Goal: Task Accomplishment & Management: Manage account settings

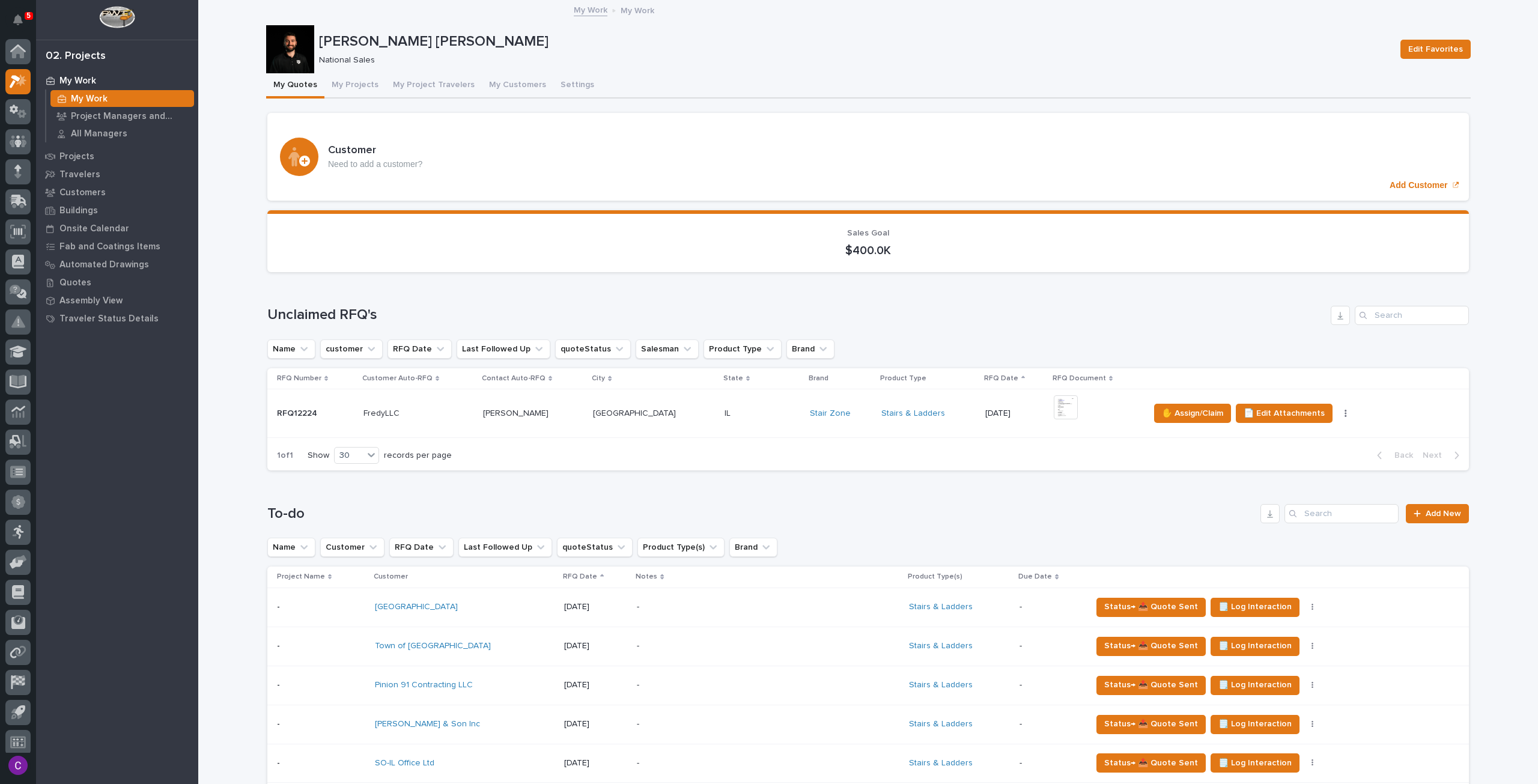
scroll to position [8, 0]
click at [872, 83] on div "My Quotes My Projects My Project Travelers My Customers Settings" at bounding box center [869, 85] width 1205 height 25
click at [343, 93] on button "My Projects" at bounding box center [355, 85] width 61 height 25
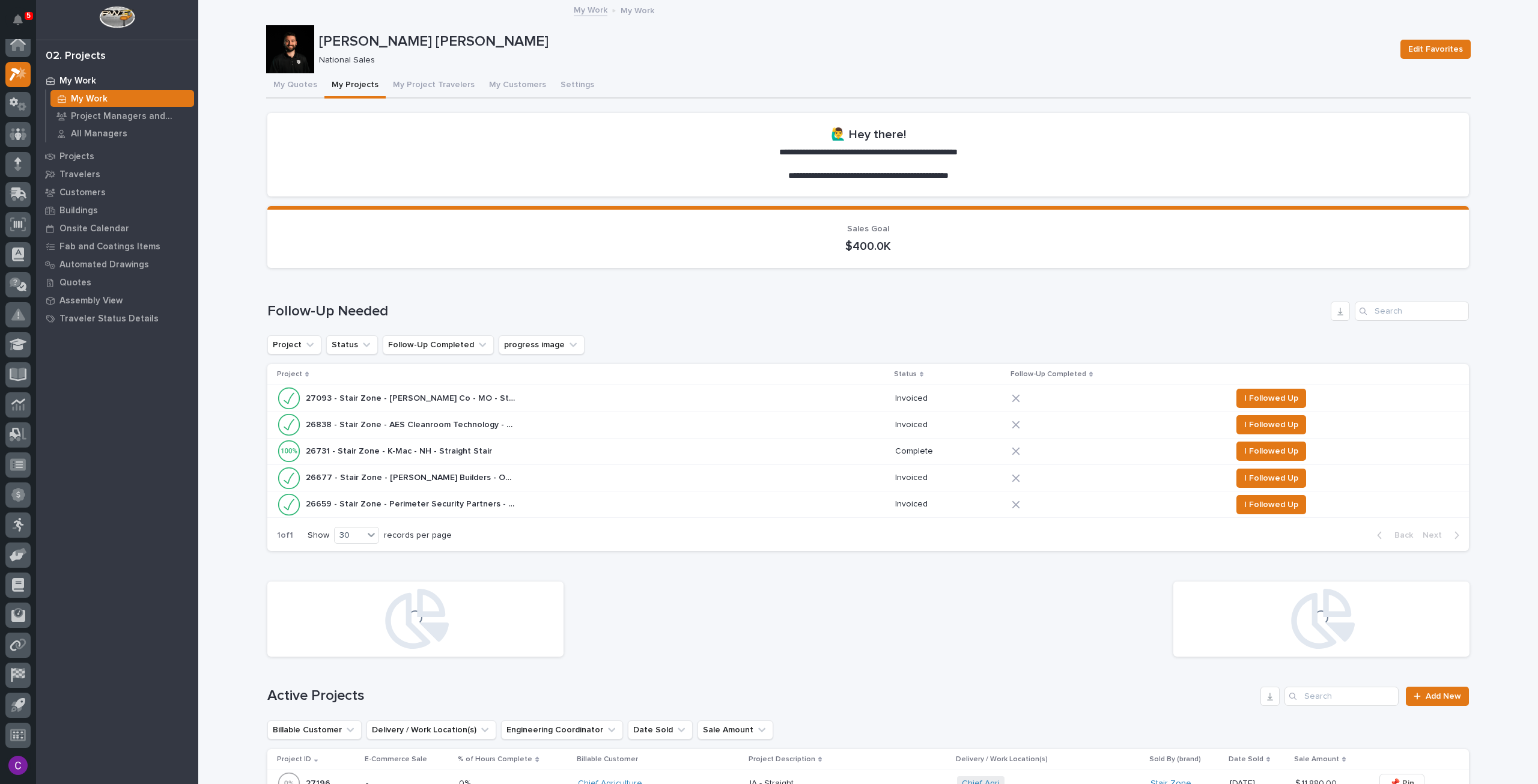
scroll to position [420, 0]
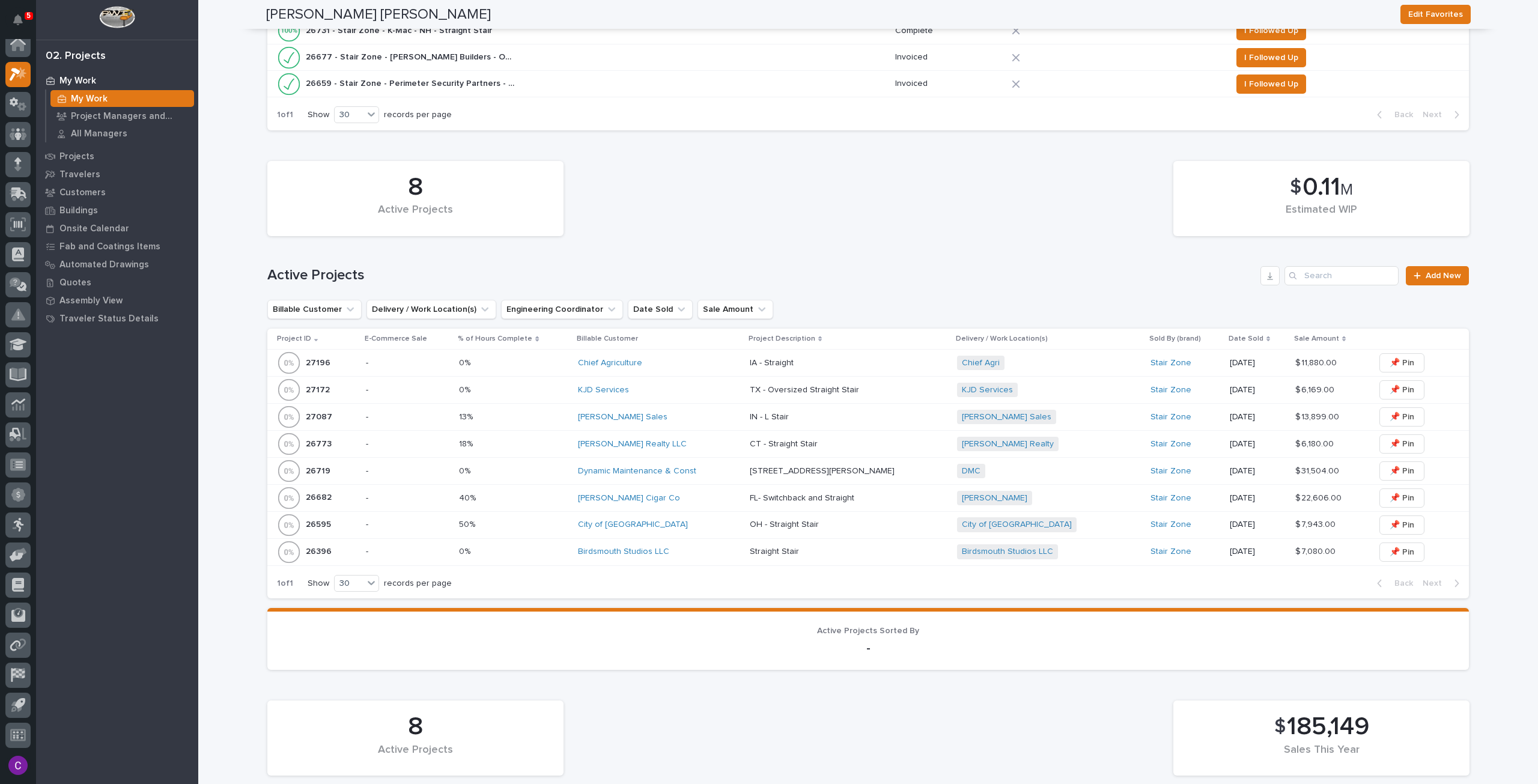
click at [560, 466] on p at bounding box center [513, 471] width 110 height 10
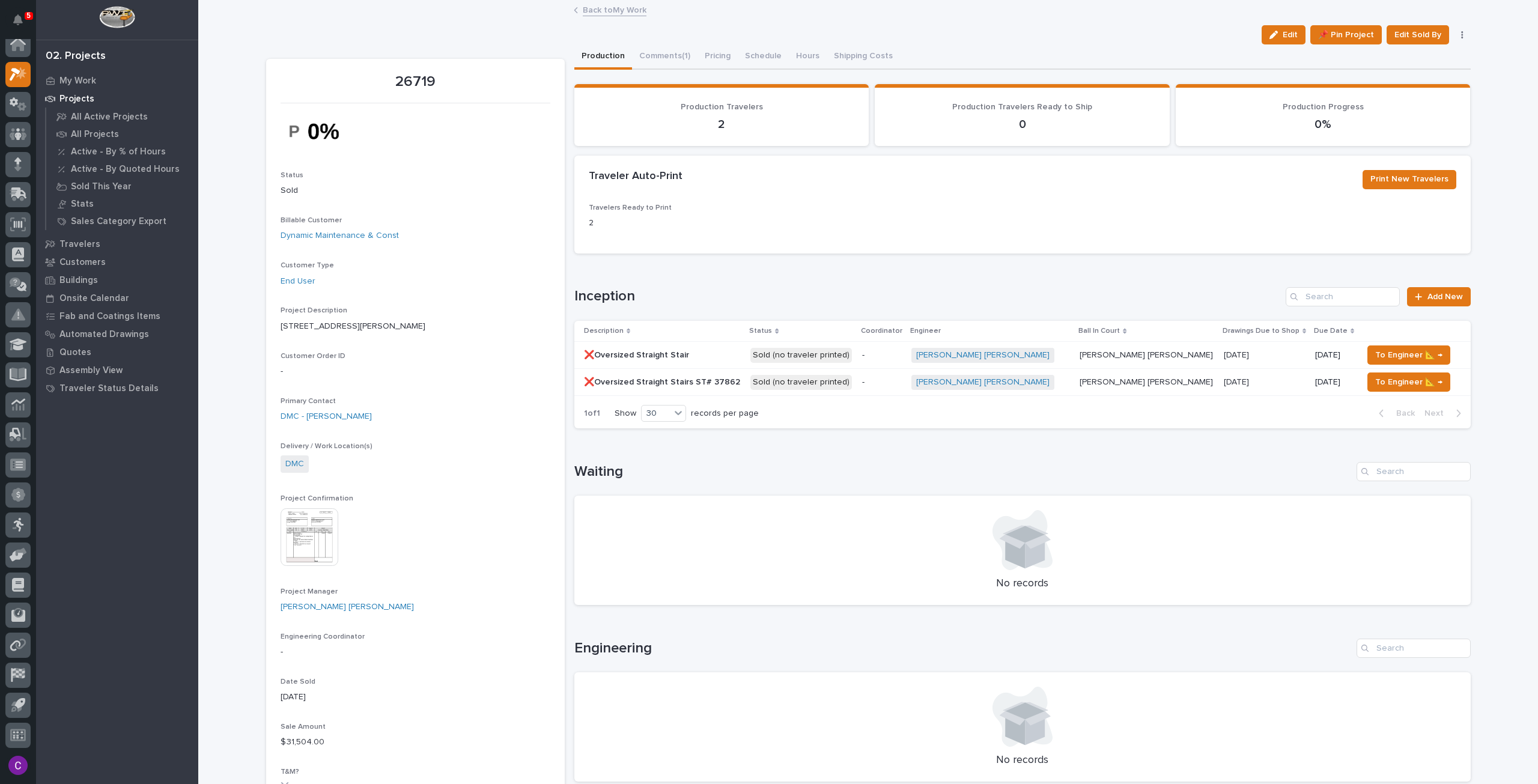
click at [858, 357] on td "Sold (no traveler printed)" at bounding box center [801, 354] width 112 height 27
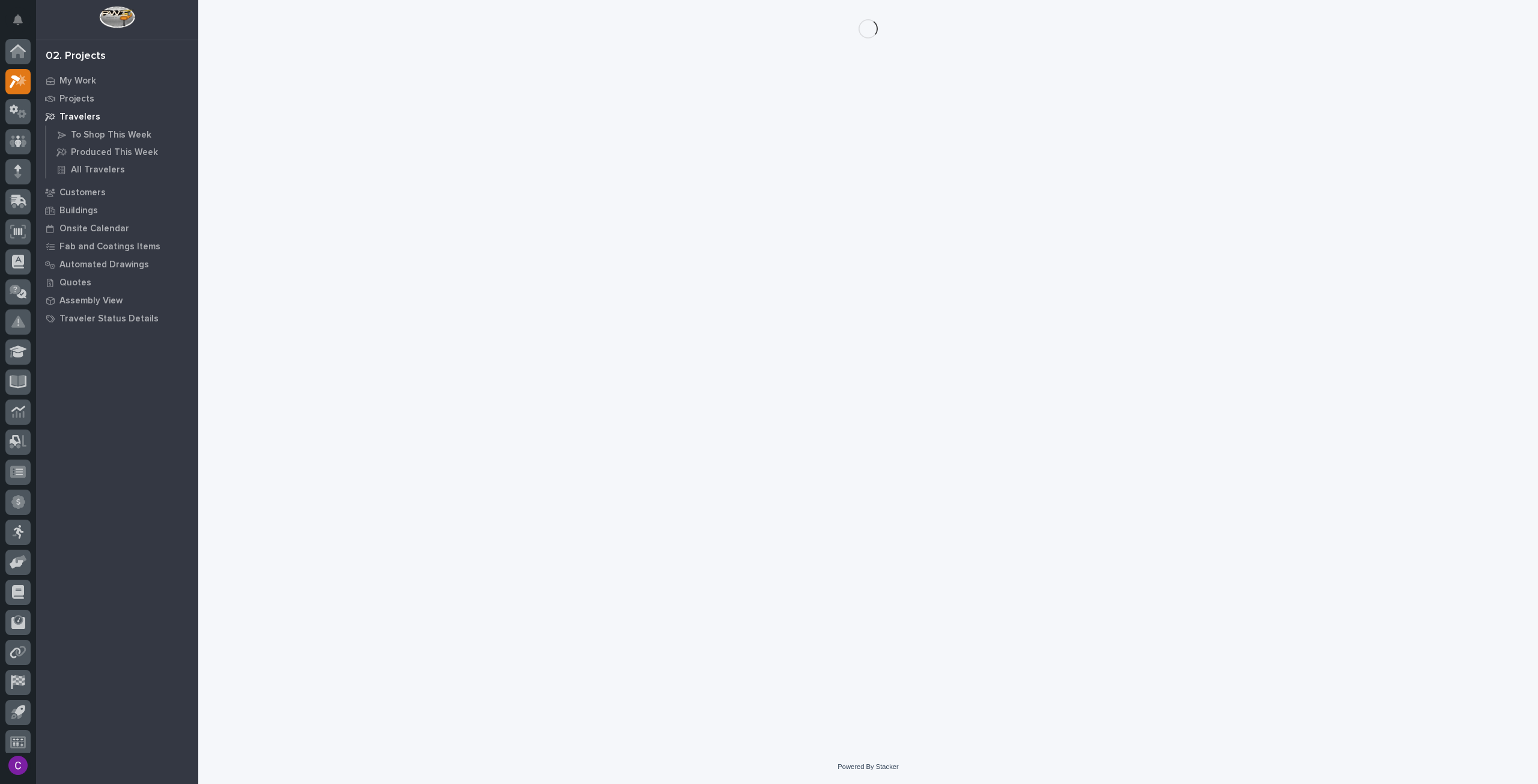
scroll to position [8, 0]
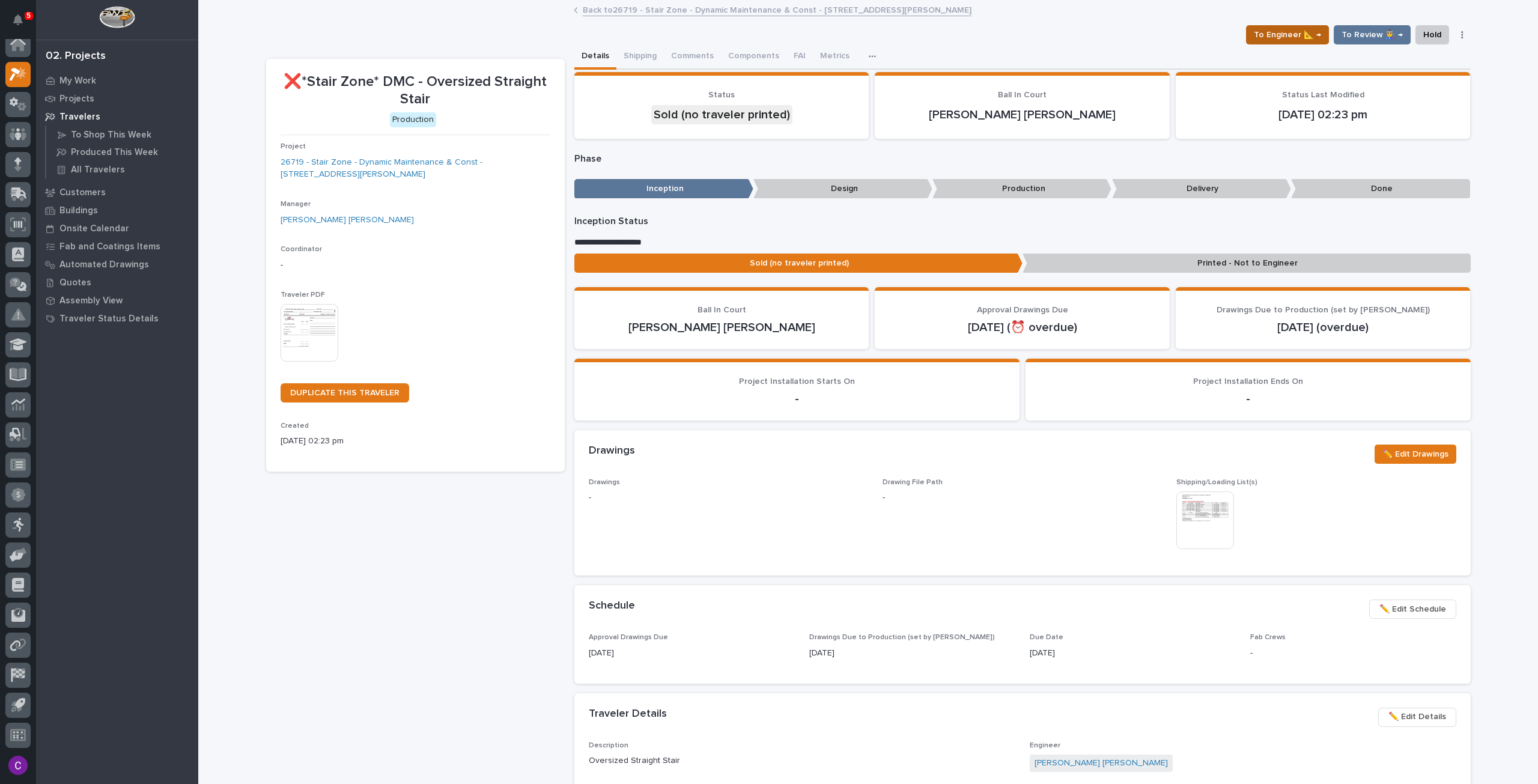
click at [1286, 27] on span "To Engineer 📐 →" at bounding box center [1287, 34] width 68 height 14
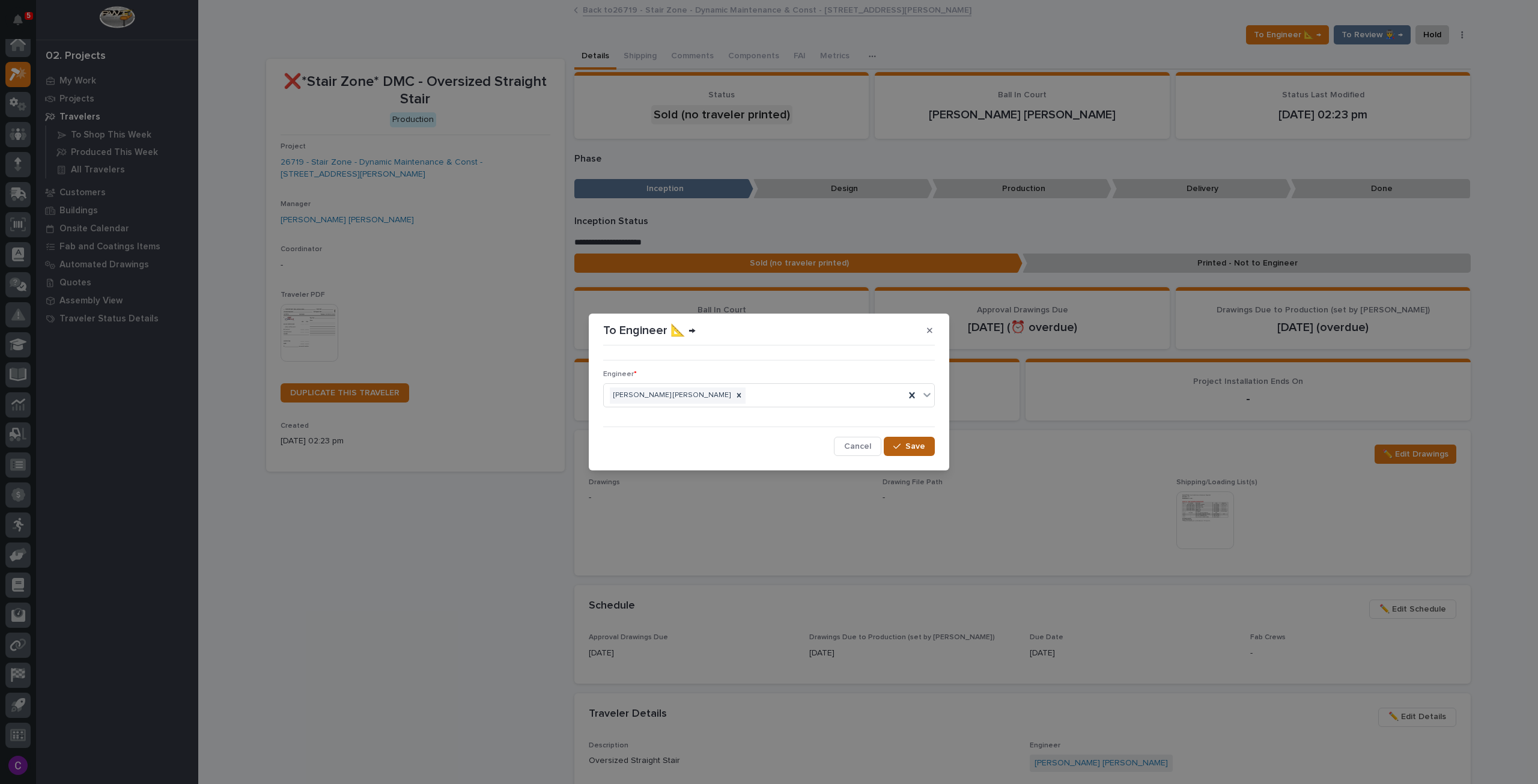
click at [929, 446] on button "Save" at bounding box center [909, 446] width 51 height 19
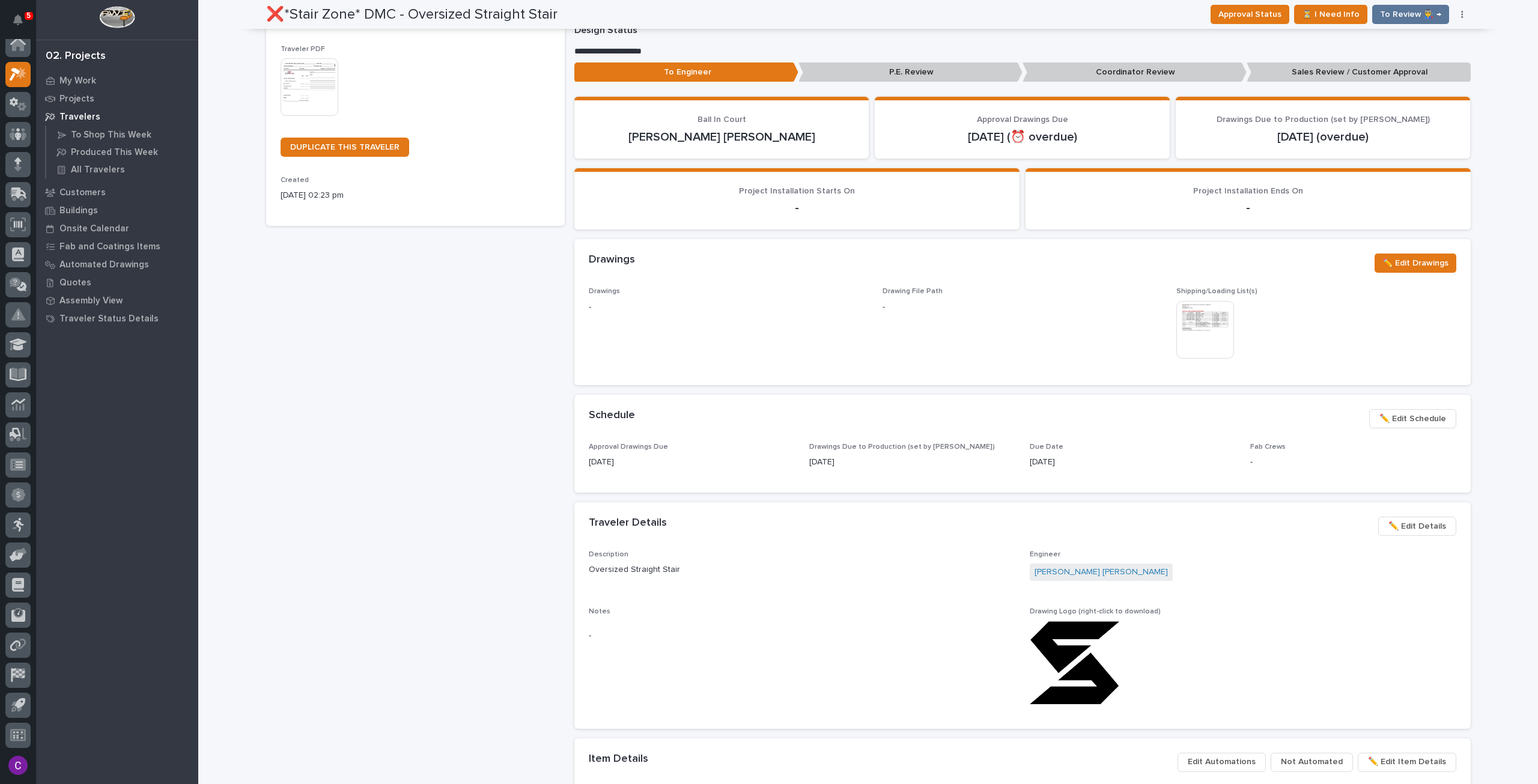
scroll to position [0, 0]
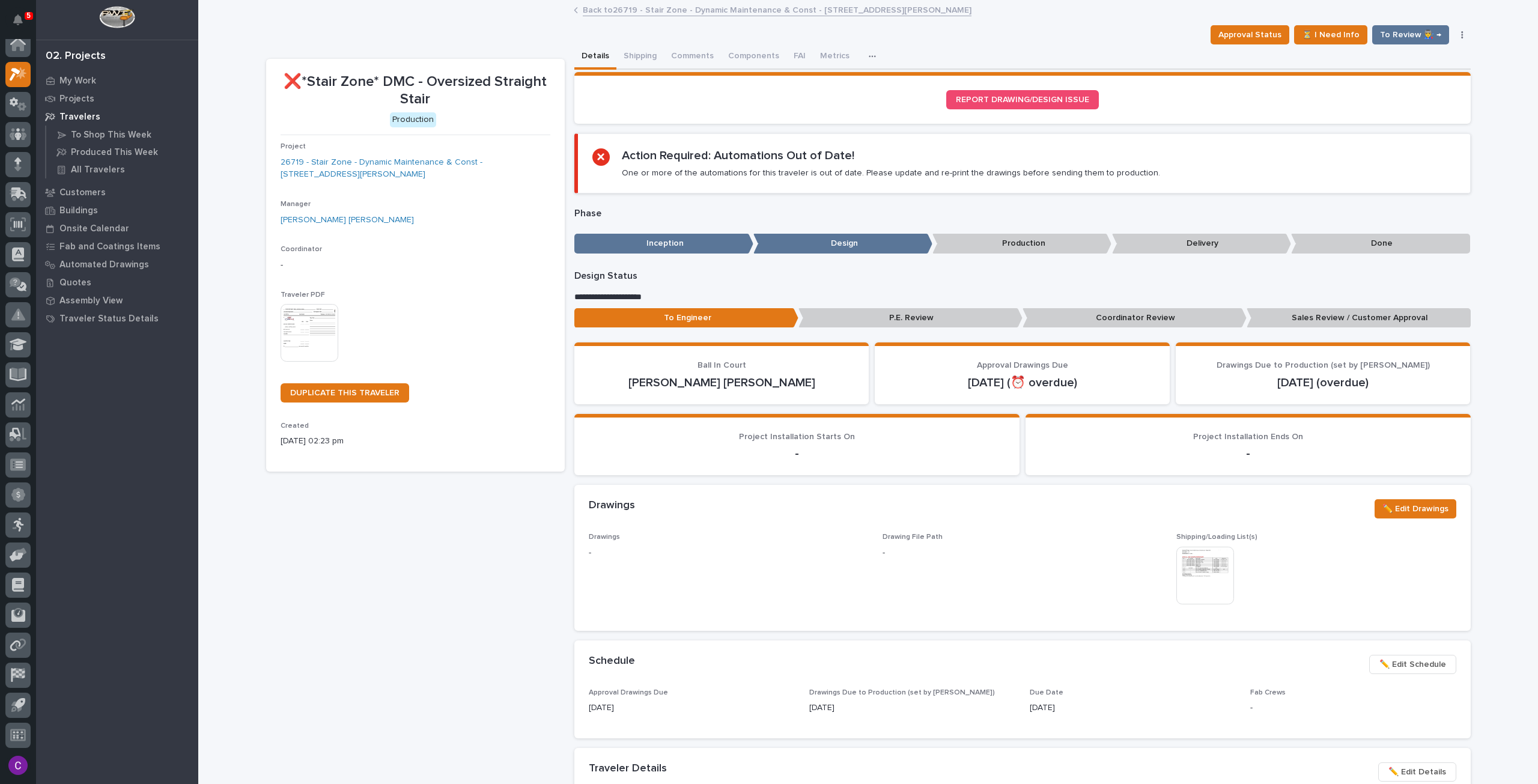
click at [1454, 31] on div "Approval Status ⏳ I Need Info To Review 👨‍🏭 → Hold Cancel Change Traveler Type …" at bounding box center [1338, 35] width 265 height 19
click at [1454, 32] on button "button" at bounding box center [1463, 35] width 17 height 8
click at [1256, 35] on span "Approval Status" at bounding box center [1250, 34] width 63 height 14
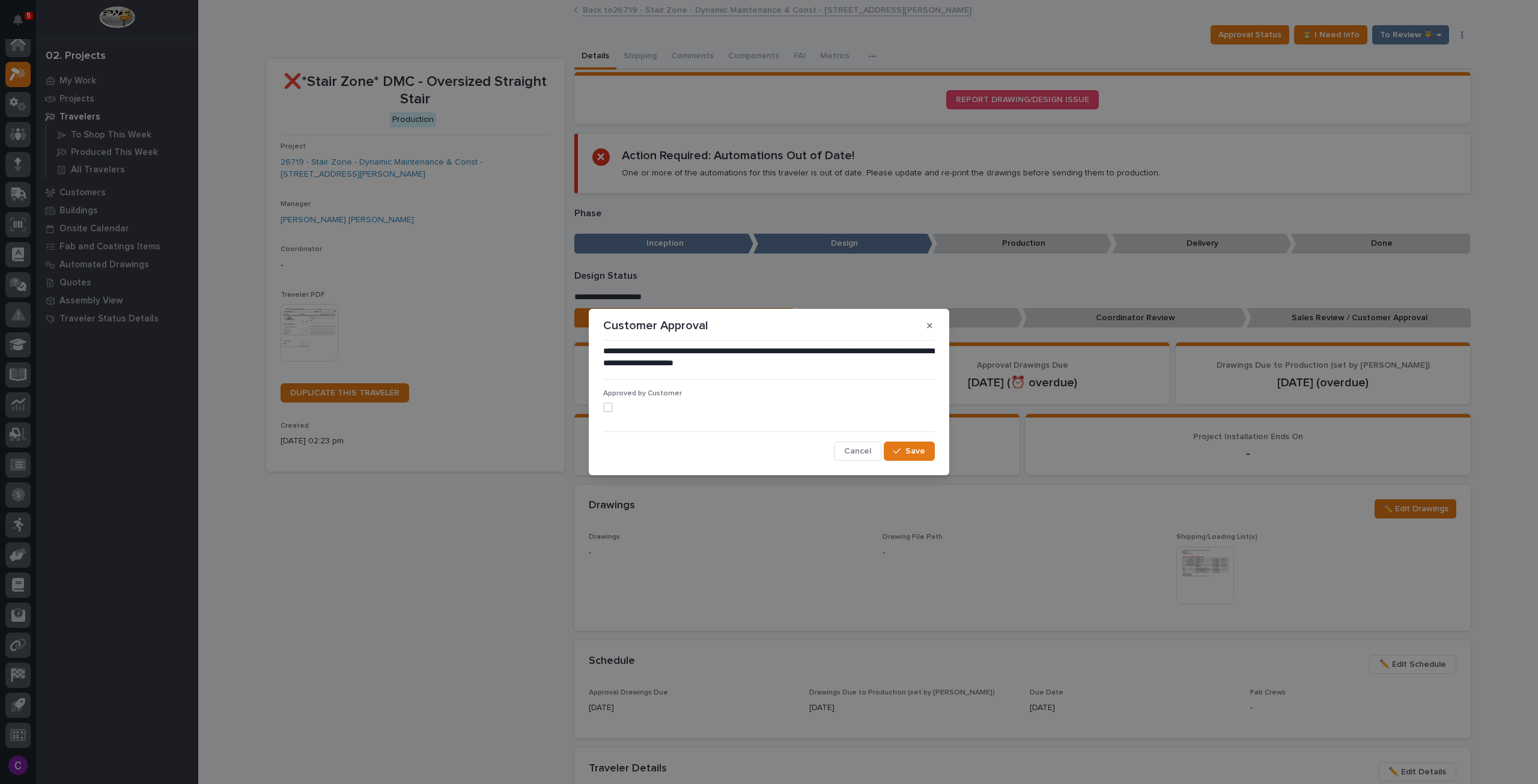
click at [607, 407] on span at bounding box center [608, 407] width 9 height 9
click at [912, 448] on span "Save" at bounding box center [915, 451] width 20 height 11
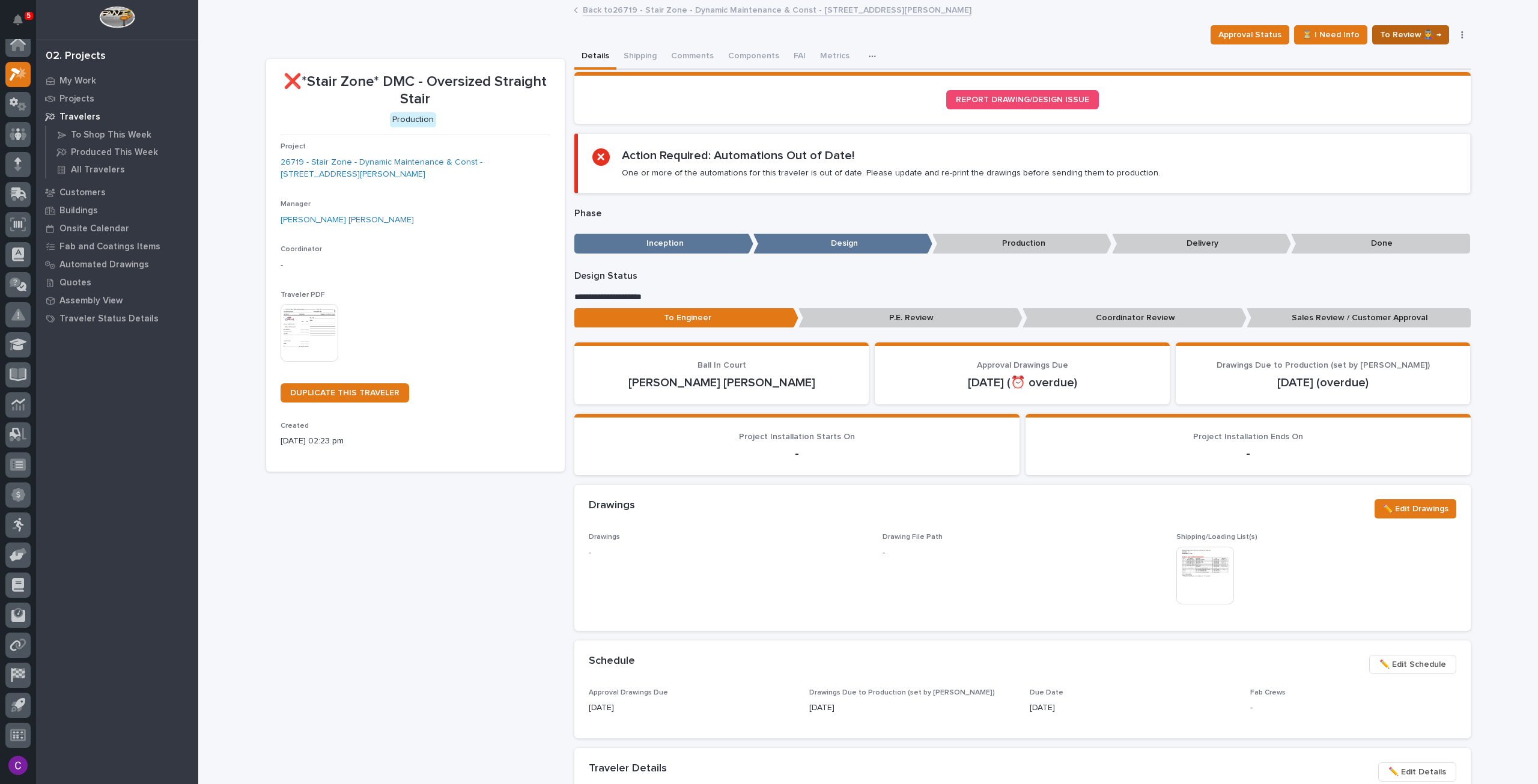
click at [1385, 38] on span "To Review 👨‍🏭 →" at bounding box center [1410, 34] width 61 height 14
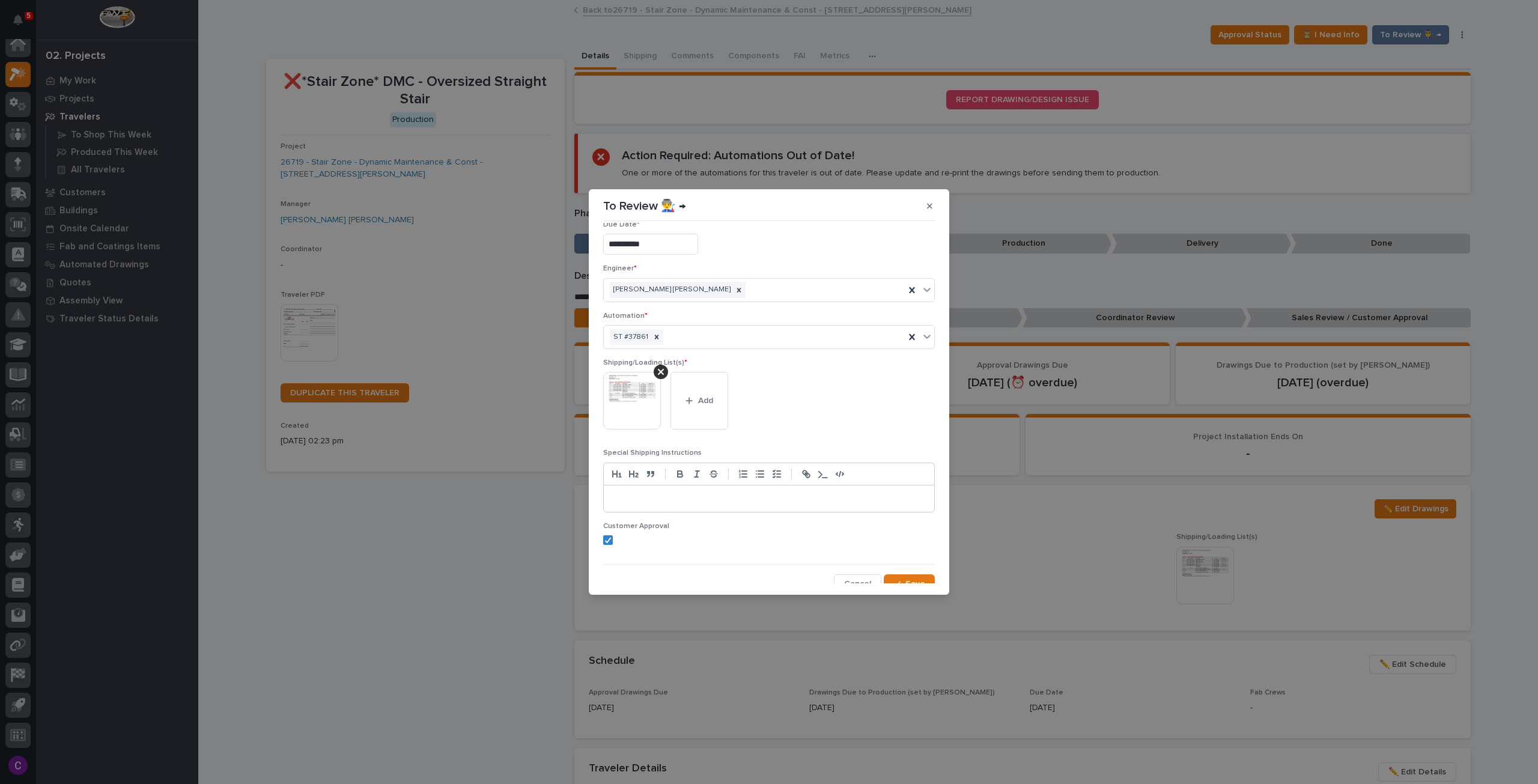
scroll to position [23, 0]
click at [925, 573] on button "Save" at bounding box center [909, 576] width 51 height 19
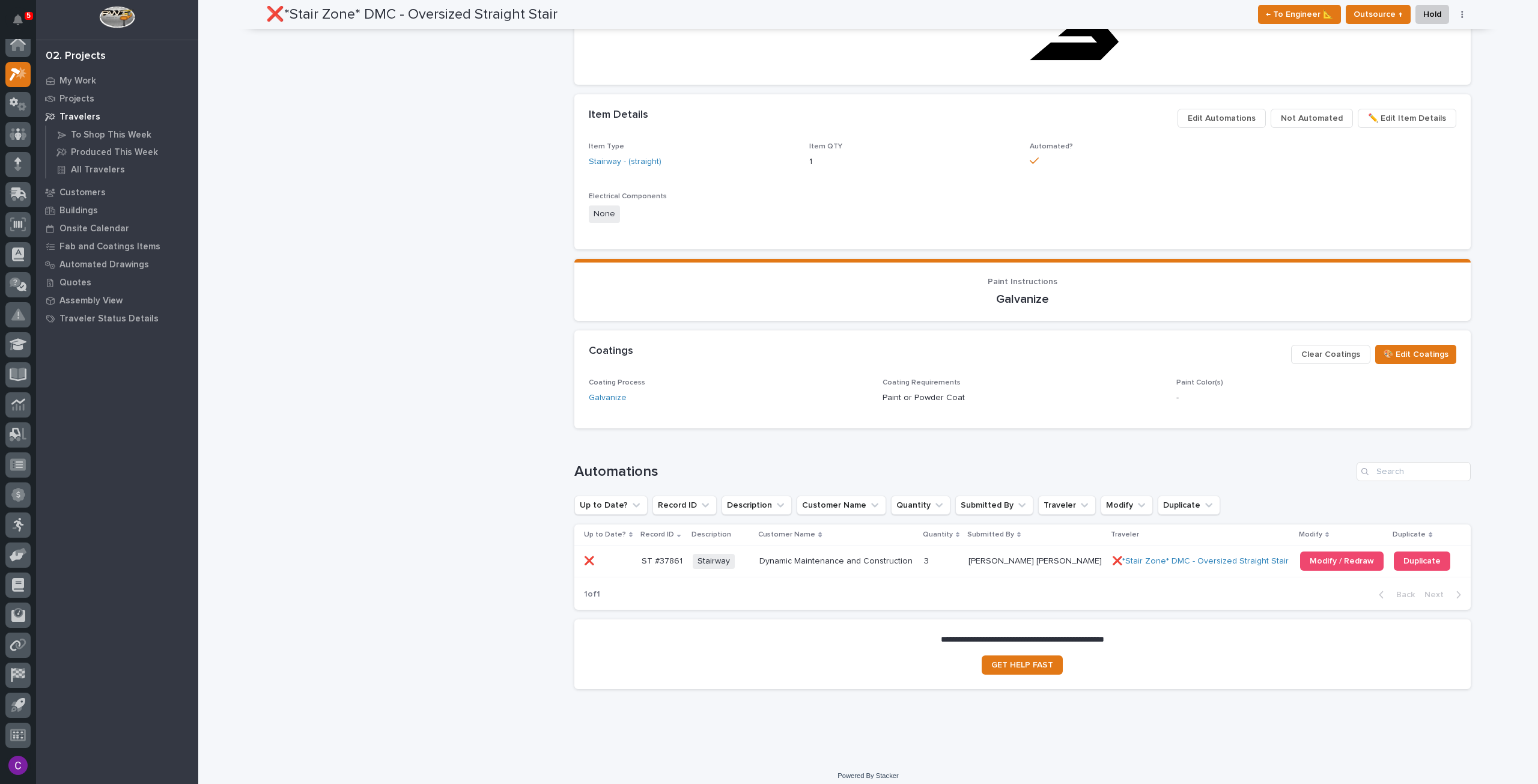
scroll to position [826, 0]
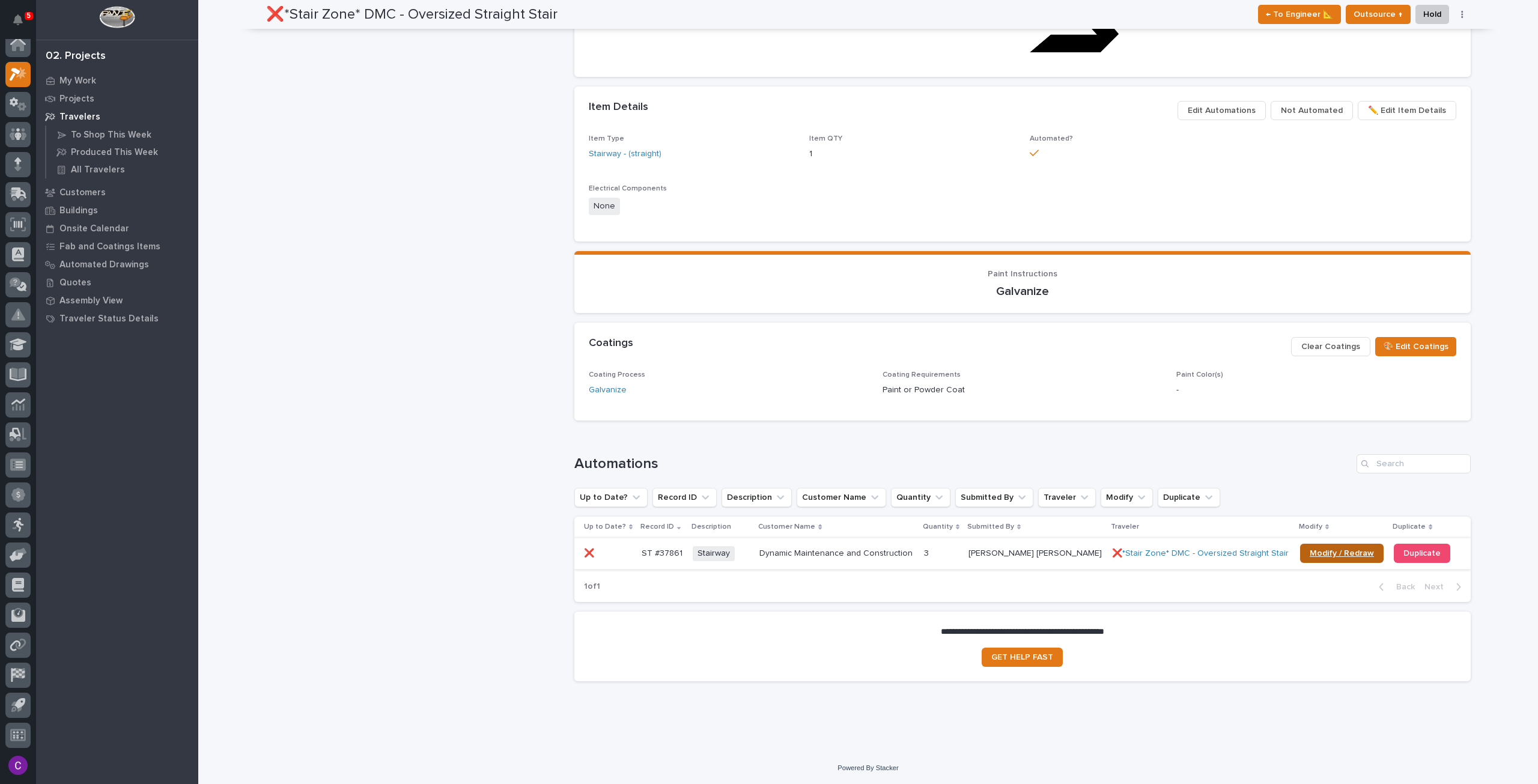
click at [1323, 547] on link "Modify / Redraw" at bounding box center [1342, 553] width 84 height 19
